Goal: Task Accomplishment & Management: Complete application form

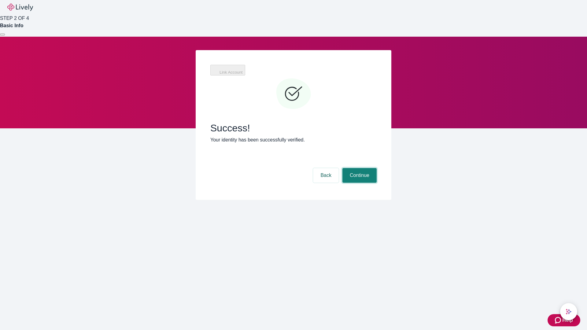
click at [359, 168] on button "Continue" at bounding box center [359, 175] width 34 height 15
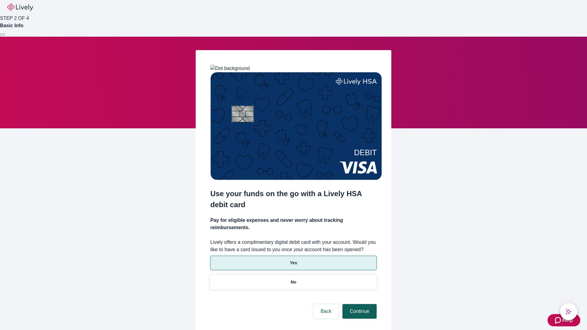
click at [293, 260] on p "Yes" at bounding box center [293, 263] width 7 height 6
click at [359, 304] on button "Continue" at bounding box center [359, 311] width 34 height 15
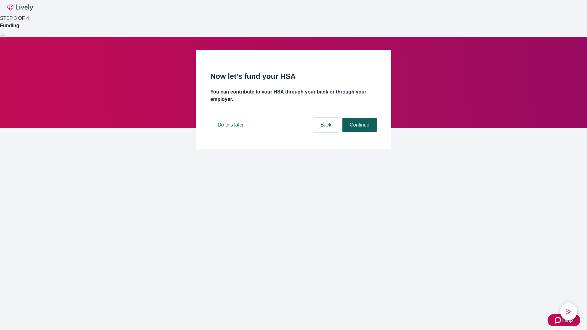
click at [359, 132] on button "Continue" at bounding box center [359, 125] width 34 height 15
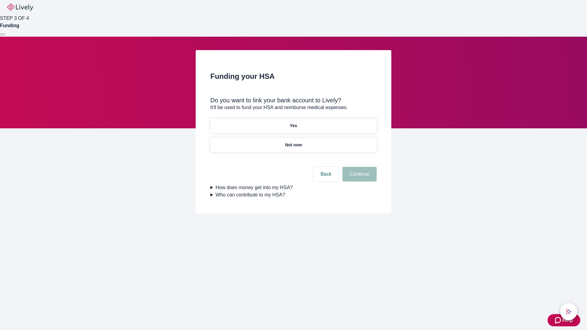
click at [293, 142] on p "Not now" at bounding box center [293, 145] width 17 height 6
click at [359, 178] on button "Continue" at bounding box center [359, 174] width 34 height 15
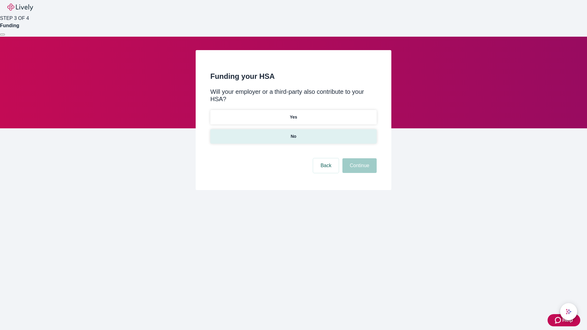
click at [293, 133] on p "No" at bounding box center [294, 136] width 6 height 6
click at [359, 158] on button "Continue" at bounding box center [359, 165] width 34 height 15
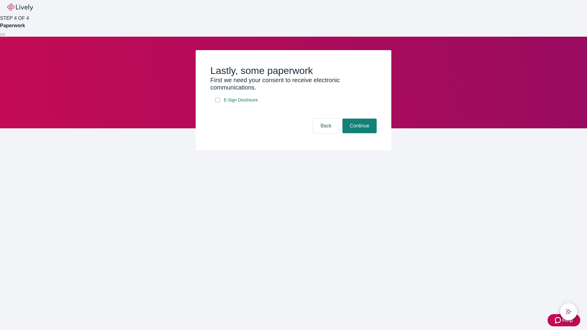
click at [218, 102] on input "E-Sign Disclosure" at bounding box center [217, 100] width 5 height 5
checkbox input "true"
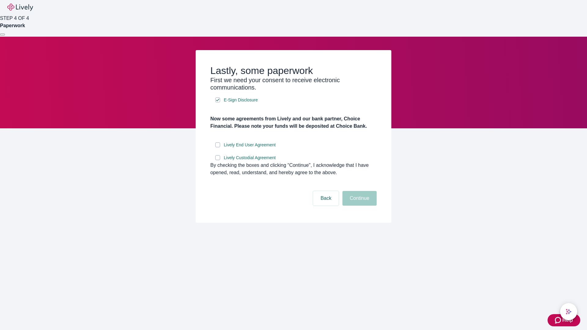
click at [218, 147] on input "Lively End User Agreement" at bounding box center [217, 144] width 5 height 5
checkbox input "true"
click at [218, 160] on input "Lively Custodial Agreement" at bounding box center [217, 157] width 5 height 5
checkbox input "true"
click at [359, 206] on button "Continue" at bounding box center [359, 198] width 34 height 15
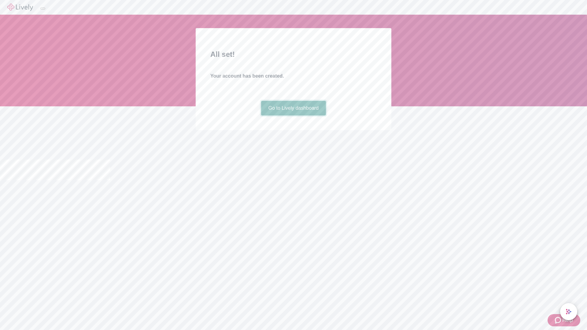
click at [293, 116] on link "Go to Lively dashboard" at bounding box center [293, 108] width 65 height 15
